Goal: Book appointment/travel/reservation

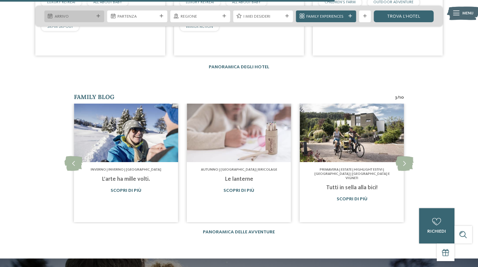
scroll to position [1198, 0]
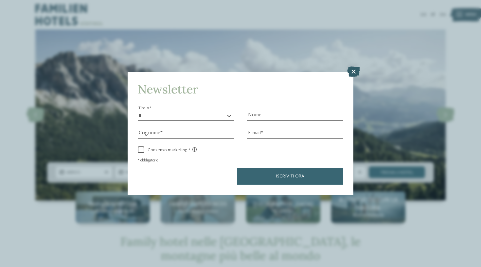
click at [354, 66] on icon at bounding box center [353, 71] width 13 height 10
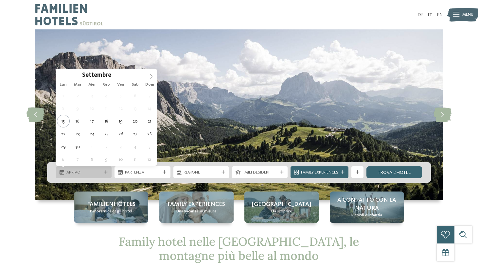
click at [102, 171] on div "Arrivo" at bounding box center [84, 172] width 56 height 12
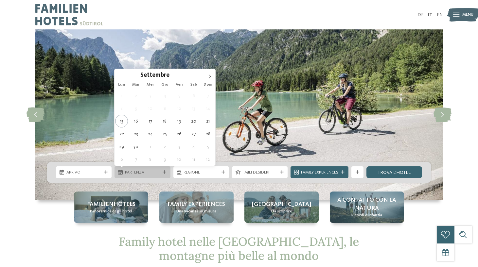
click at [167, 171] on div "Partenza" at bounding box center [142, 172] width 56 height 12
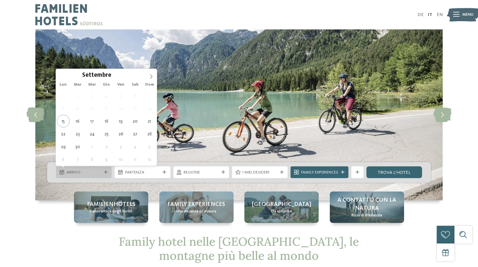
click at [106, 171] on icon at bounding box center [106, 173] width 4 height 4
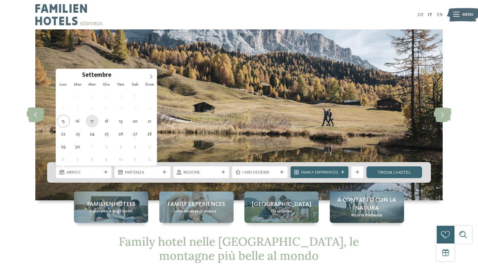
type div "[DATE]"
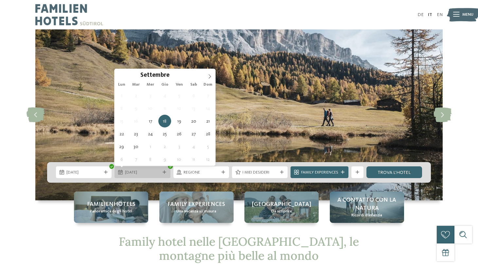
click at [160, 176] on div "18.09.2025" at bounding box center [142, 172] width 56 height 12
type div "21.09.2025"
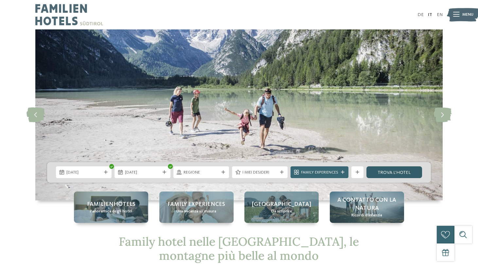
click at [399, 172] on link "trova l’hotel" at bounding box center [394, 172] width 56 height 12
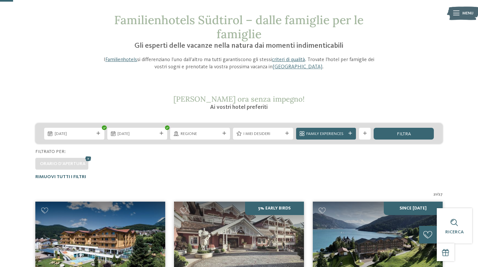
scroll to position [28, 0]
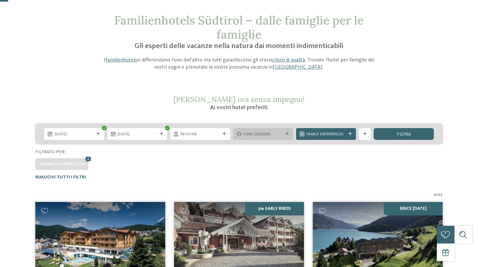
click at [286, 133] on icon at bounding box center [287, 134] width 4 height 4
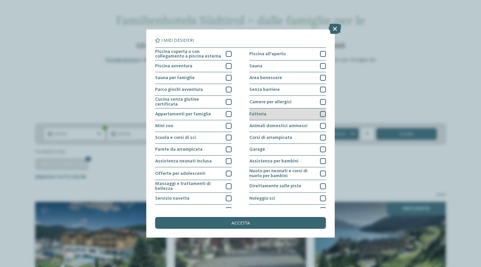
click at [270, 111] on div "Fattoria" at bounding box center [287, 115] width 77 height 12
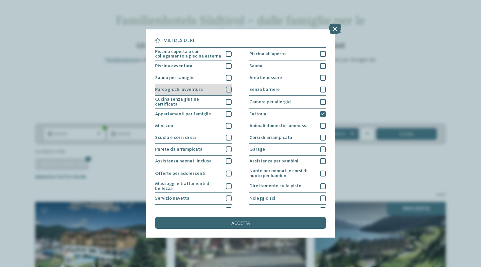
click at [191, 90] on span "Parco giochi avventura" at bounding box center [179, 89] width 48 height 5
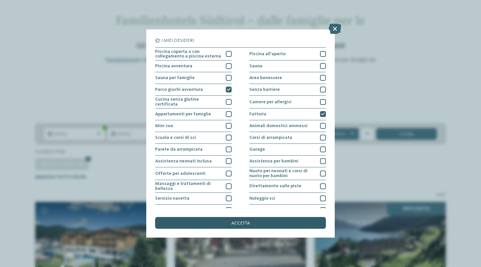
click at [247, 221] on span "accetta" at bounding box center [240, 223] width 19 height 5
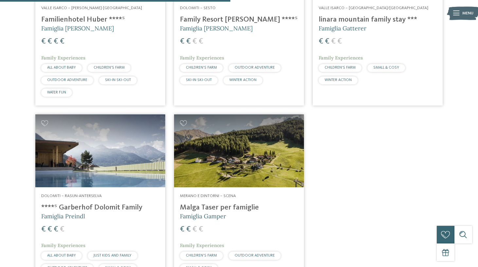
scroll to position [301, 0]
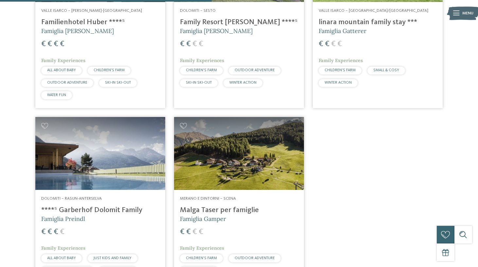
click at [217, 206] on h4 "Malga Taser per famiglie" at bounding box center [239, 210] width 118 height 9
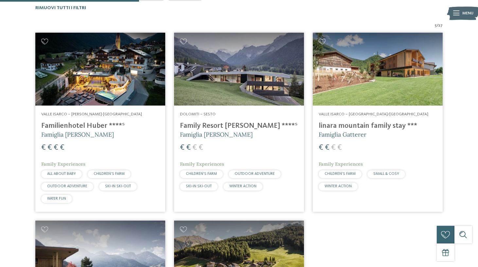
scroll to position [196, 0]
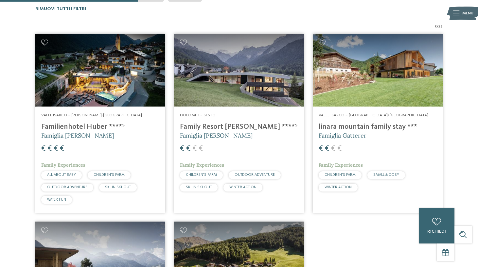
click at [391, 123] on h4 "linara mountain family stay ***" at bounding box center [377, 127] width 118 height 9
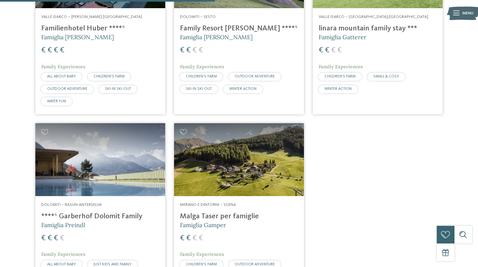
scroll to position [263, 0]
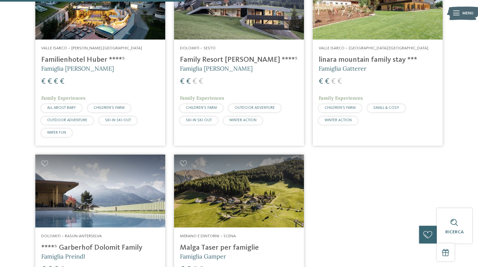
click at [212, 60] on h4 "Family Resort [PERSON_NAME] ****ˢ" at bounding box center [239, 60] width 118 height 9
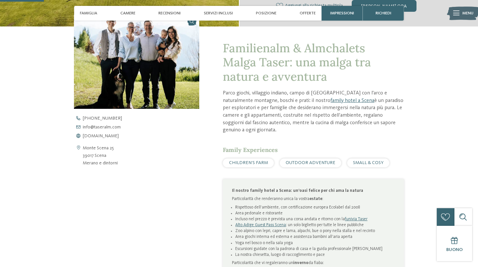
scroll to position [199, 0]
